Goal: Navigation & Orientation: Find specific page/section

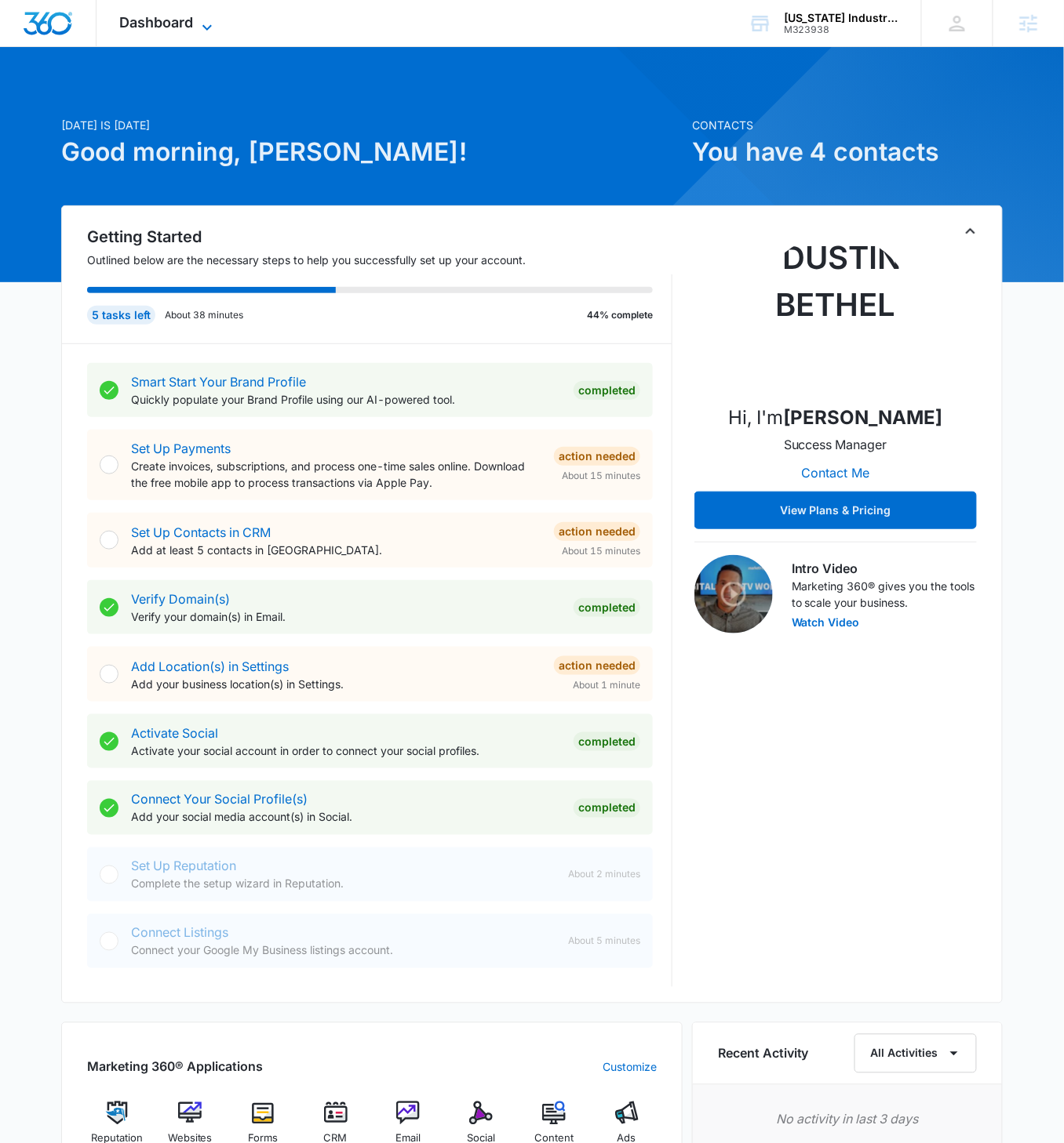
click at [204, 24] on icon at bounding box center [207, 28] width 19 height 19
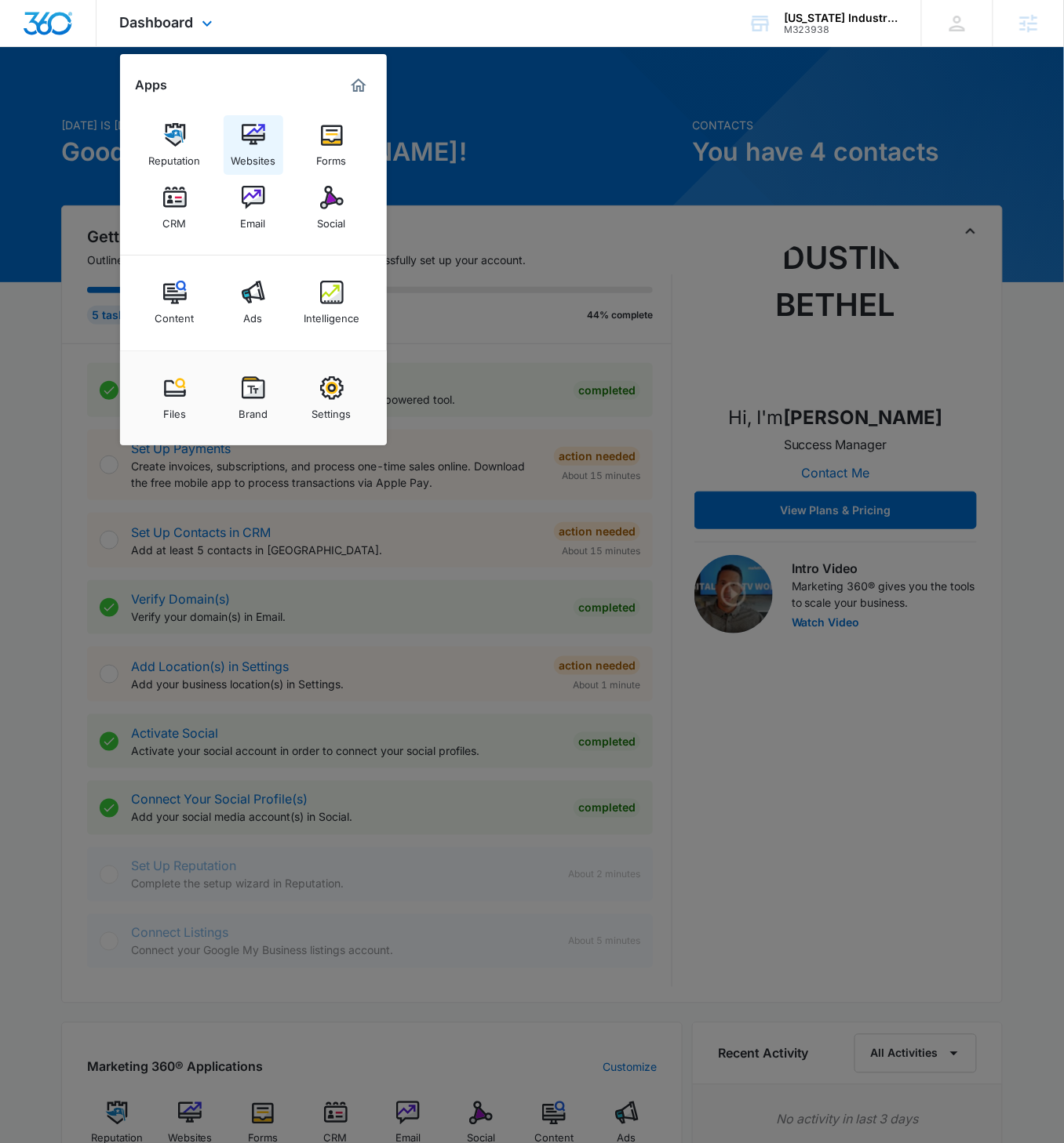
click at [256, 141] on img at bounding box center [253, 134] width 23 height 23
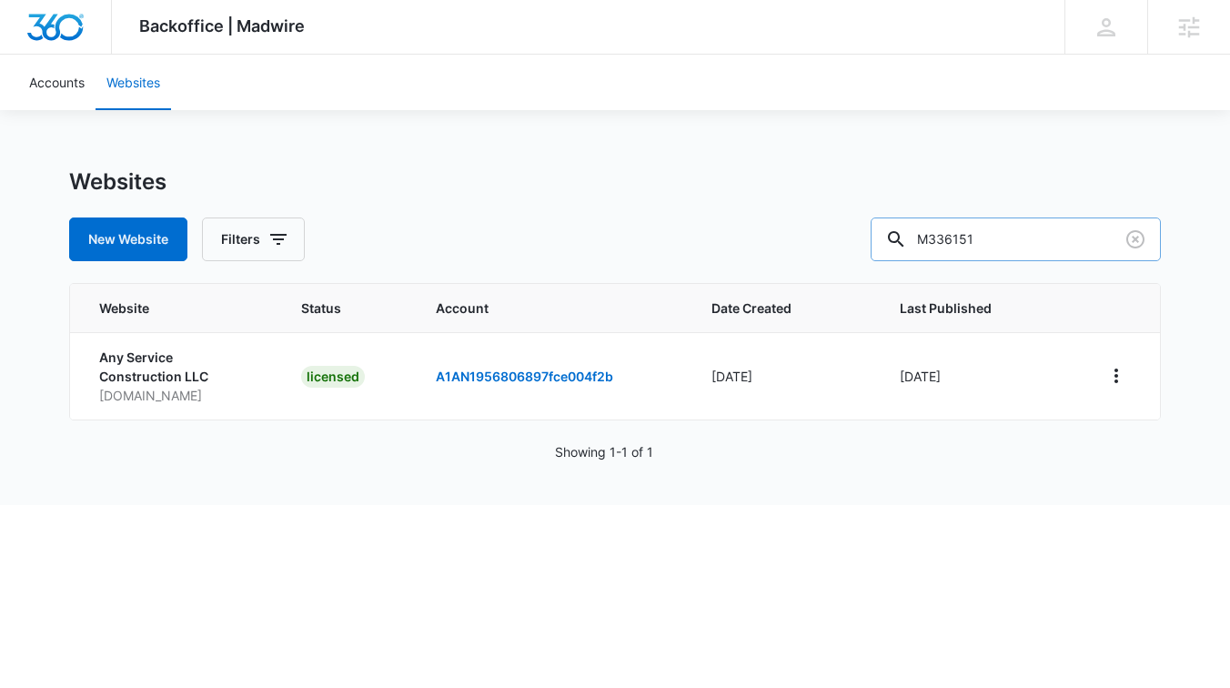
click at [1047, 242] on input "M336151" at bounding box center [1016, 239] width 290 height 44
paste input "23938"
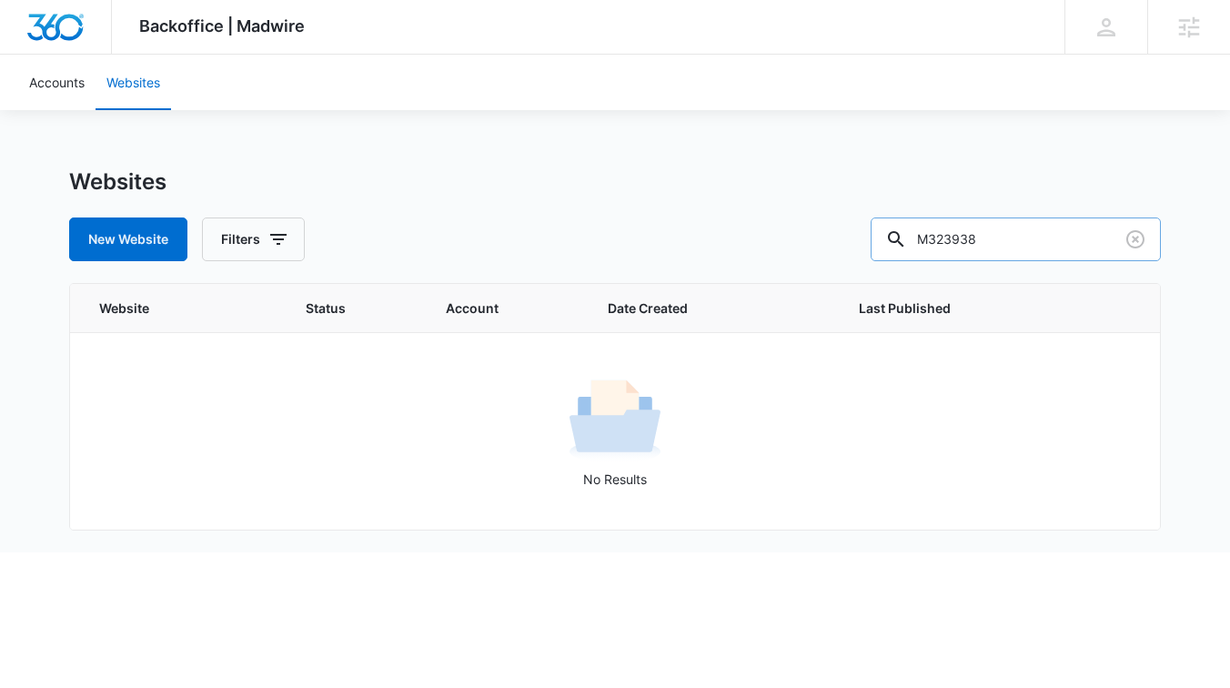
click at [1047, 231] on input "M323938" at bounding box center [1016, 239] width 290 height 44
paste input "[US_STATE] Industrial Services"
type input "[US_STATE] Industrial Services"
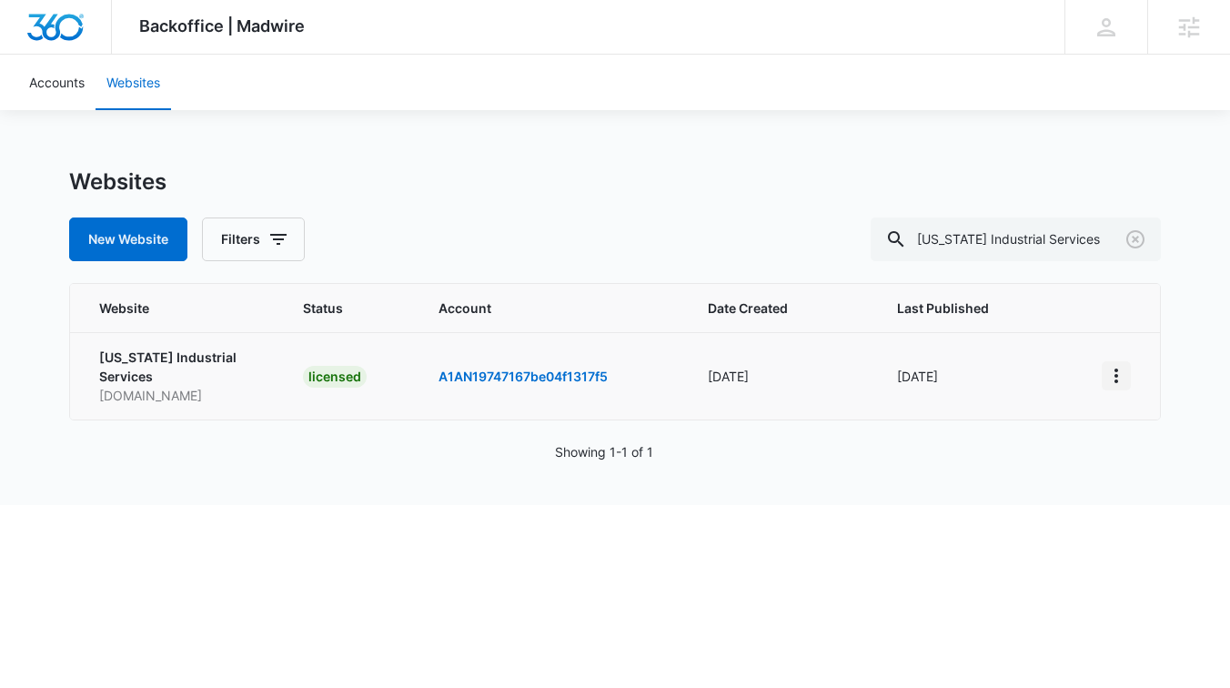
click at [1126, 375] on icon "View More" at bounding box center [1116, 376] width 22 height 22
click at [1022, 468] on link "Visit Website" at bounding box center [1017, 471] width 76 height 15
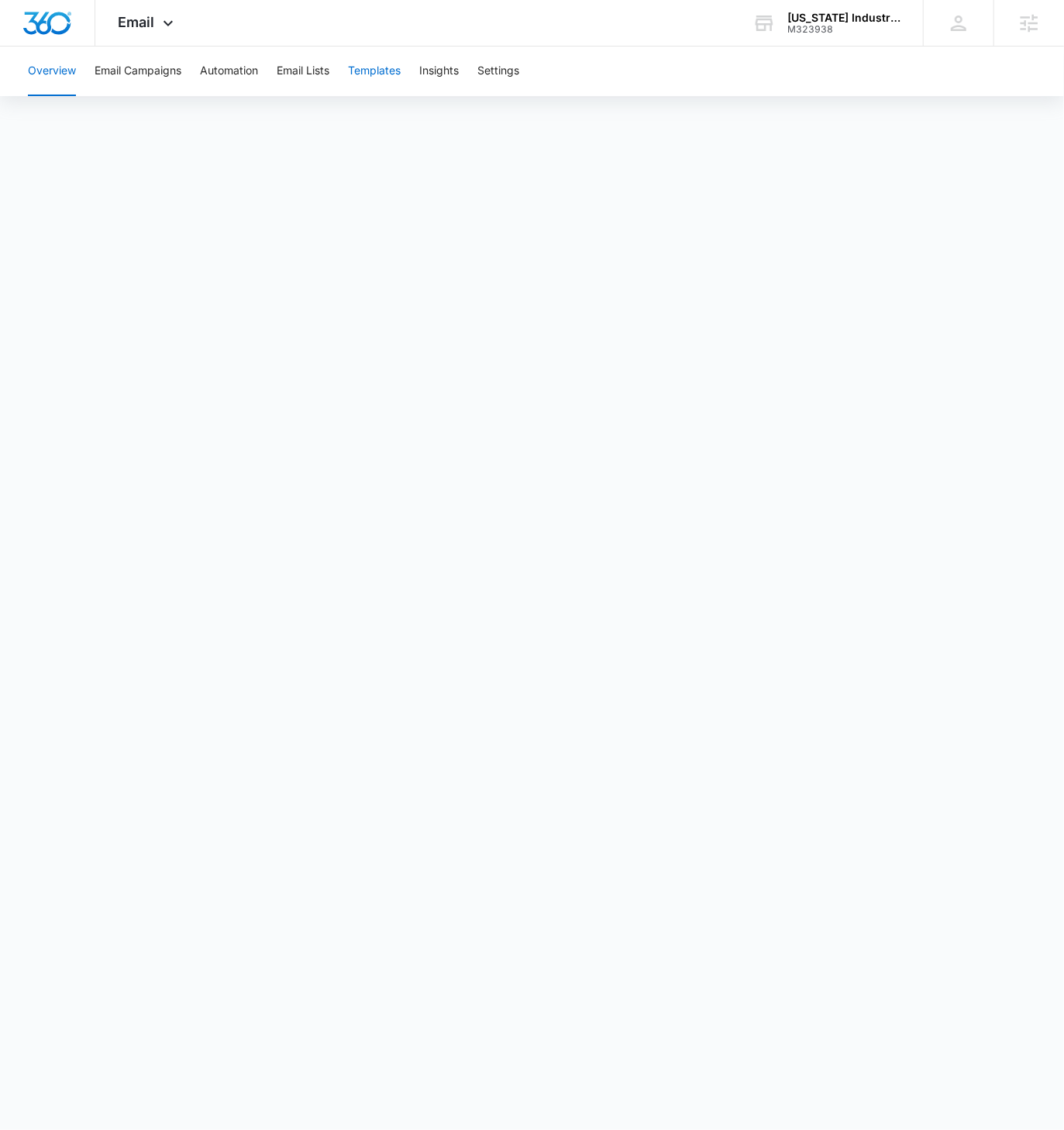
click at [382, 70] on button "Templates" at bounding box center [374, 72] width 53 height 49
click at [132, 71] on button "Email Campaigns" at bounding box center [138, 72] width 87 height 49
click at [152, 18] on span "Email" at bounding box center [136, 21] width 37 height 16
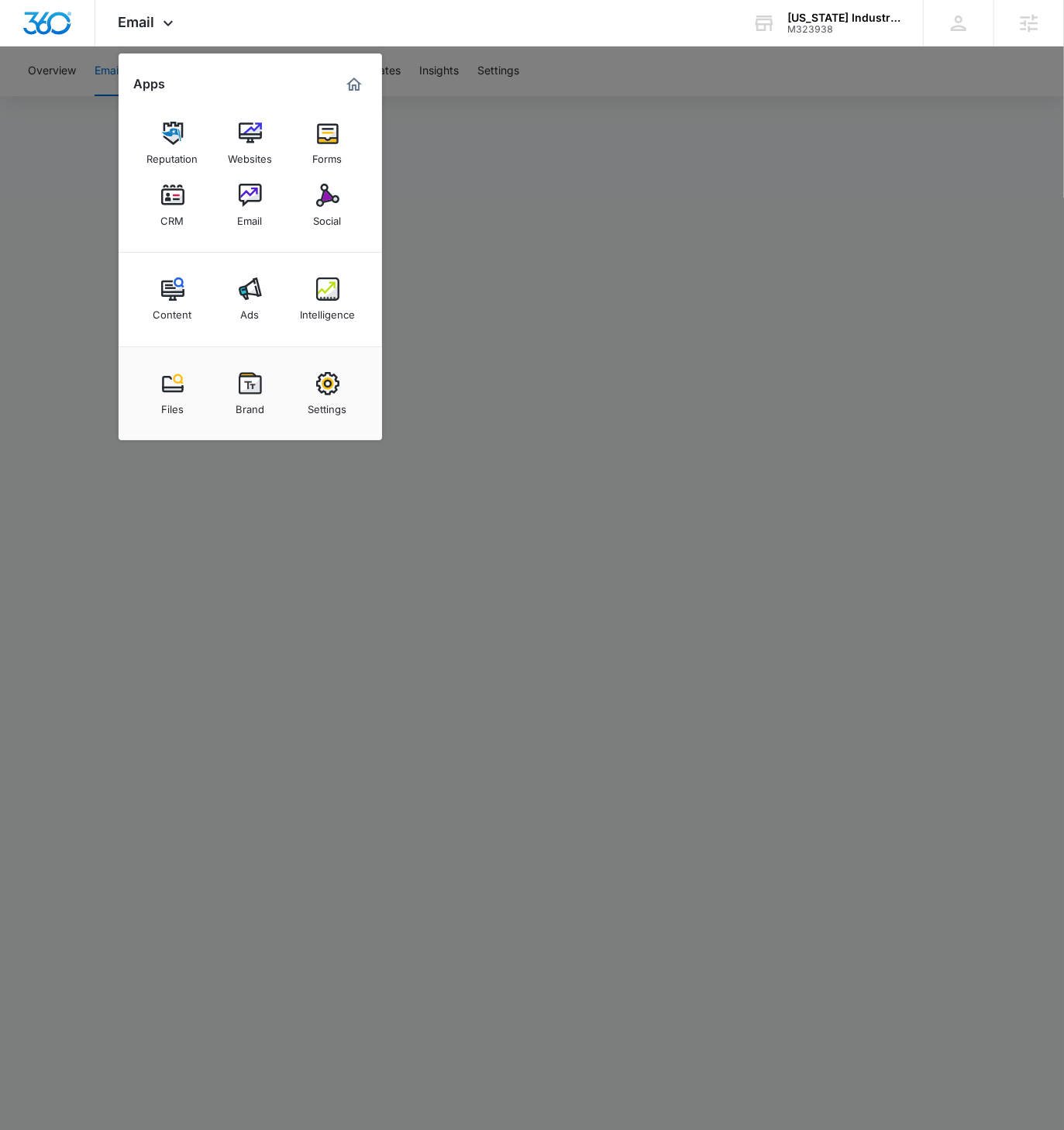
click at [55, 291] on div at bounding box center [532, 565] width 1064 height 1130
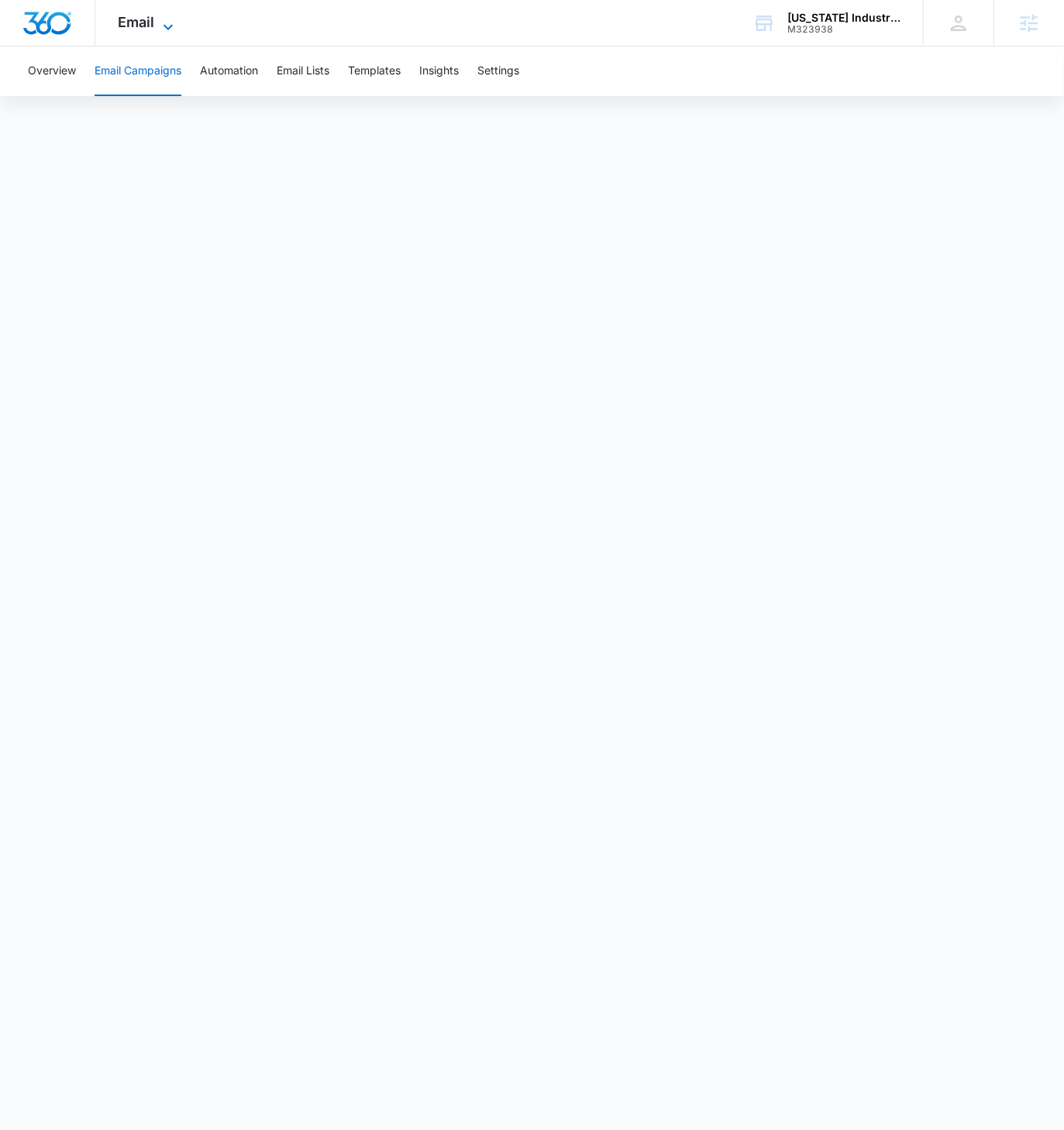
click at [169, 24] on icon at bounding box center [168, 27] width 19 height 19
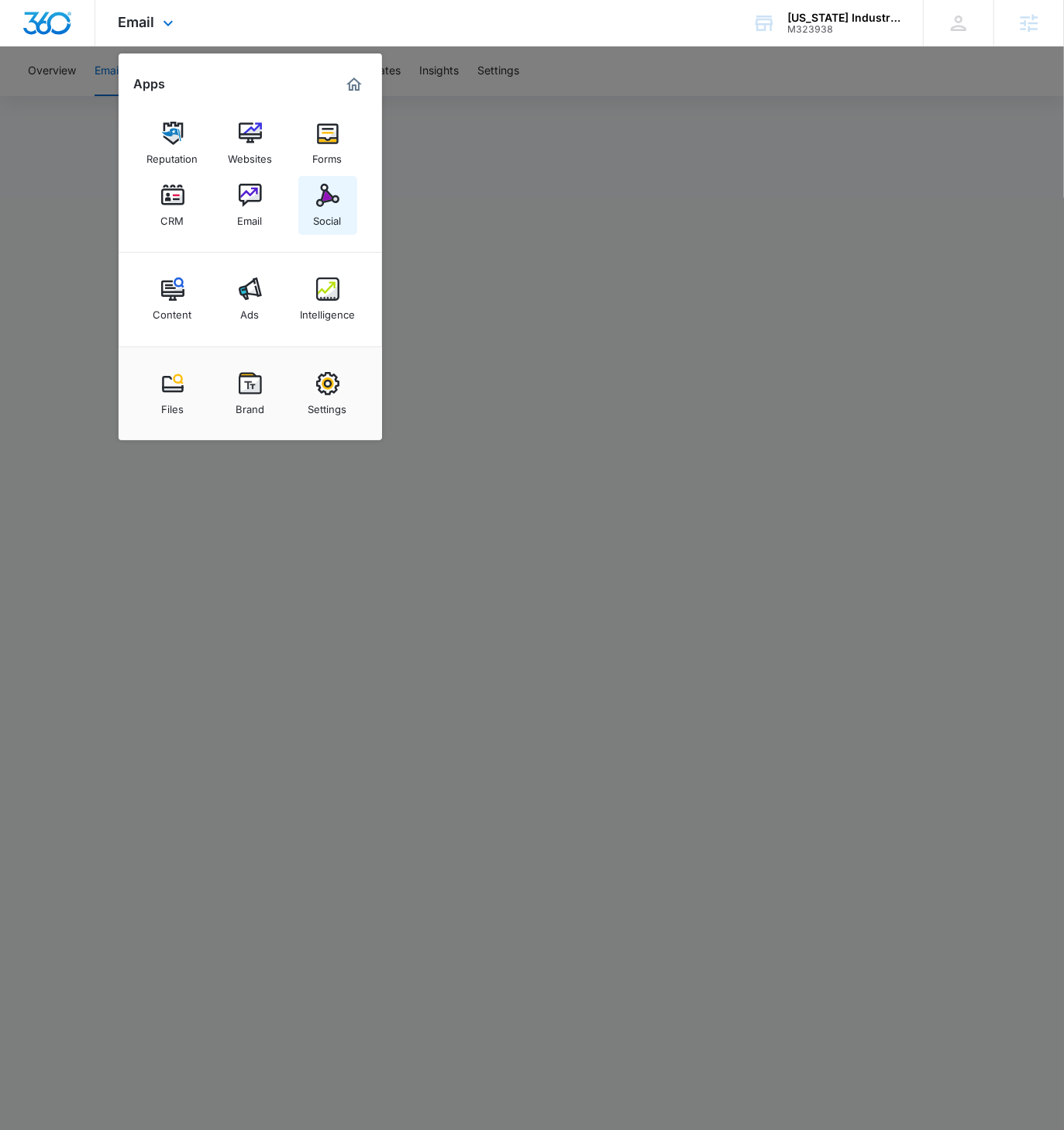
click at [334, 197] on img at bounding box center [327, 195] width 23 height 23
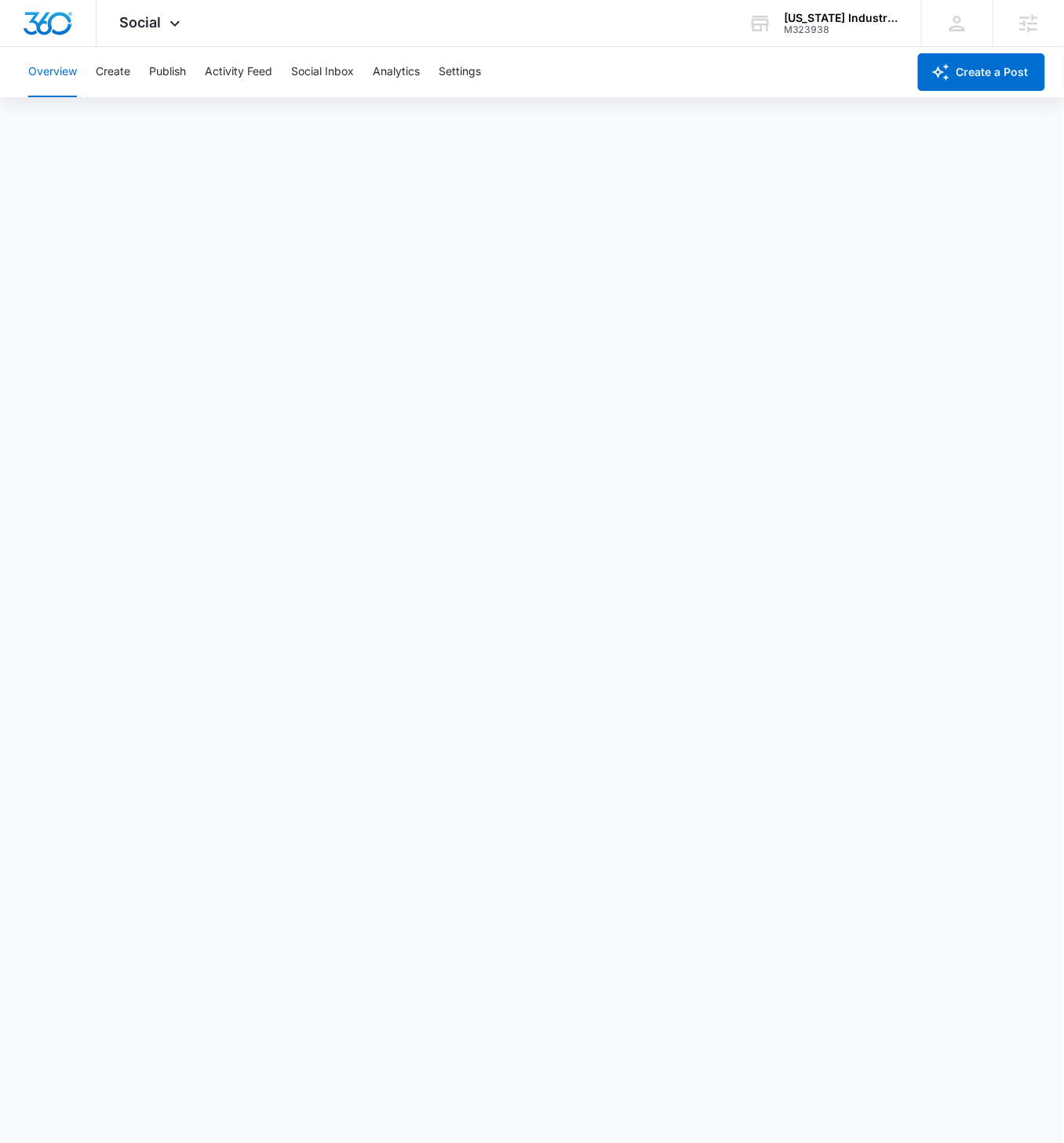
scroll to position [4, 0]
click at [114, 72] on button "Create" at bounding box center [113, 72] width 34 height 50
click at [233, 72] on button "Activity Feed" at bounding box center [238, 72] width 67 height 50
click at [115, 67] on button "Create" at bounding box center [113, 72] width 34 height 50
click at [166, 119] on button "Approvals" at bounding box center [153, 120] width 53 height 44
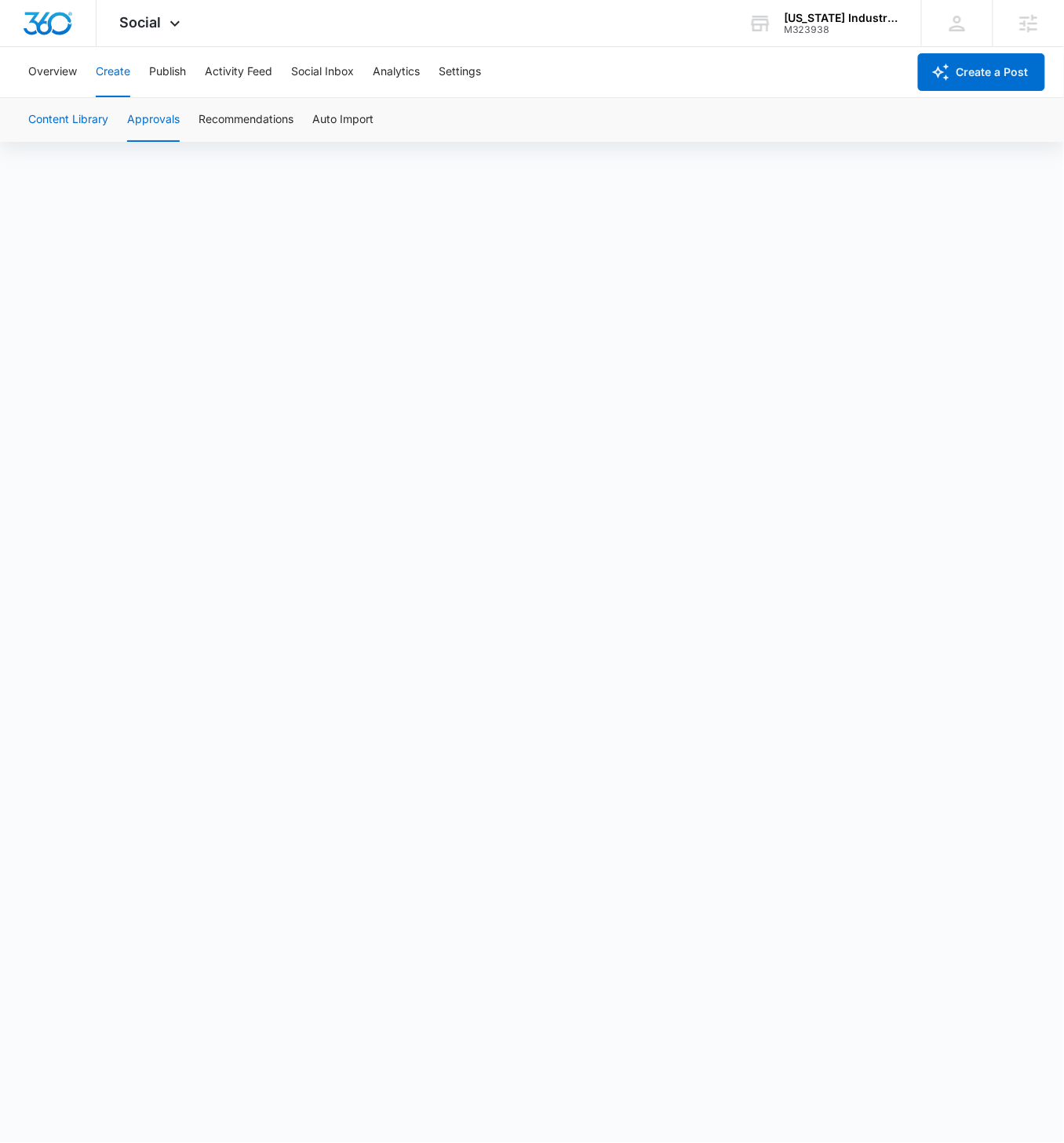
click at [87, 115] on button "Content Library" at bounding box center [68, 120] width 80 height 44
click at [68, 78] on button "Overview" at bounding box center [53, 72] width 48 height 50
click at [234, 66] on button "Activity Feed" at bounding box center [238, 72] width 67 height 50
click at [165, 72] on button "Publish" at bounding box center [167, 72] width 37 height 50
click at [173, 13] on div "Social Apps Reputation Websites Forms CRM Email Social Content Ads Intelligence…" at bounding box center [152, 23] width 111 height 47
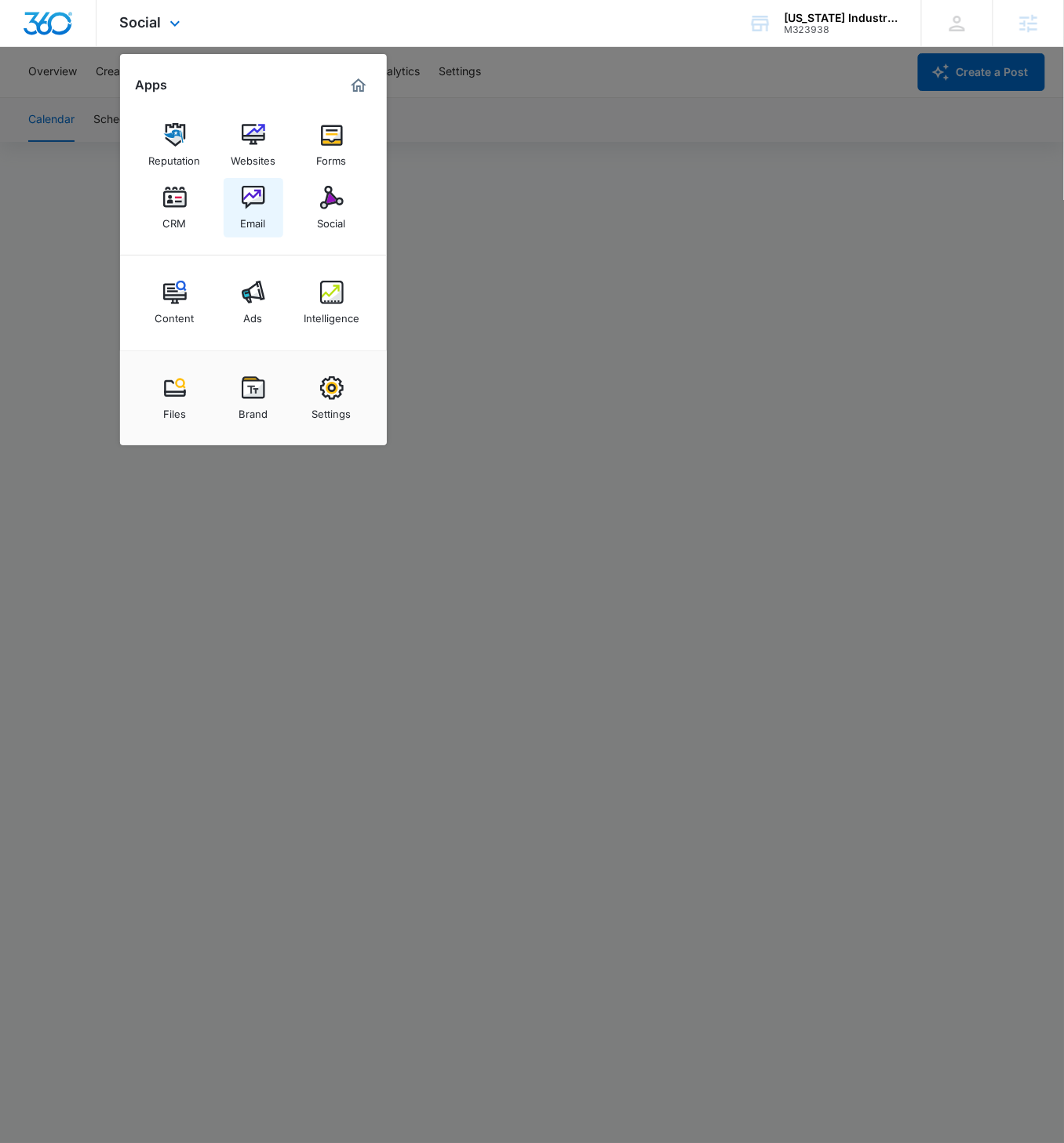
click at [247, 209] on div "Email" at bounding box center [253, 220] width 25 height 21
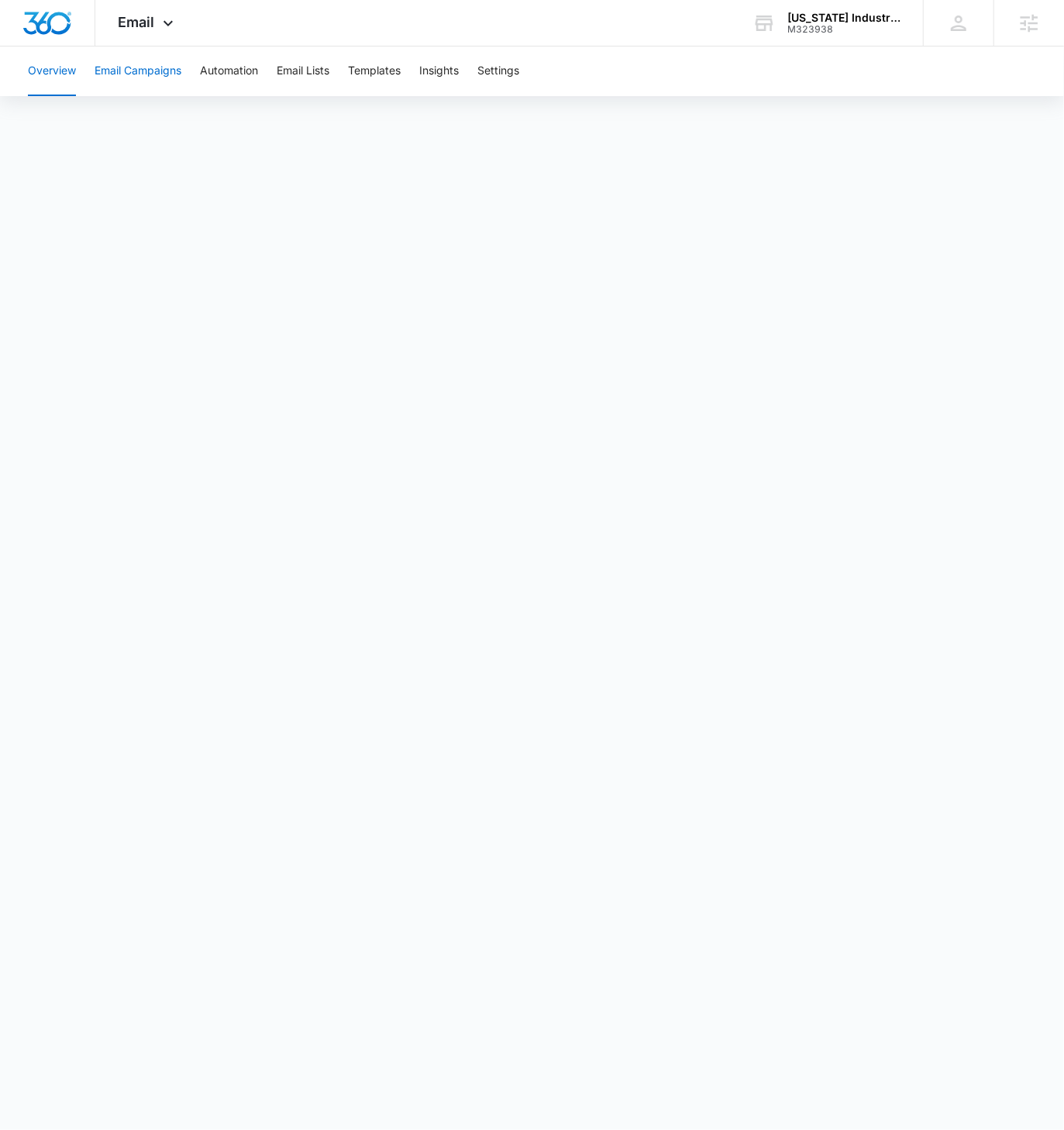
click at [152, 73] on button "Email Campaigns" at bounding box center [138, 72] width 87 height 49
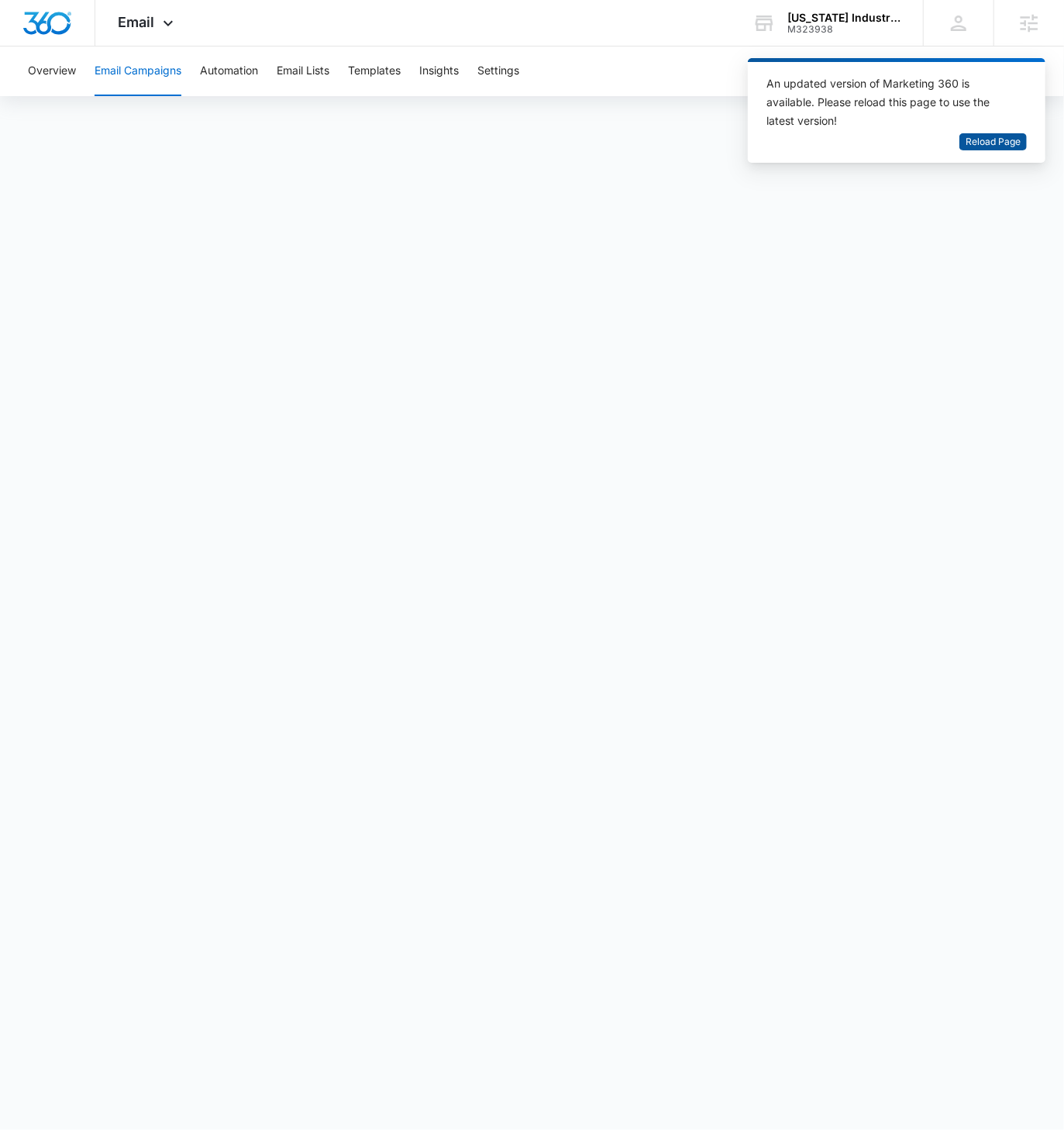
click at [991, 141] on span "Reload Page" at bounding box center [992, 141] width 55 height 14
